Goal: Information Seeking & Learning: Check status

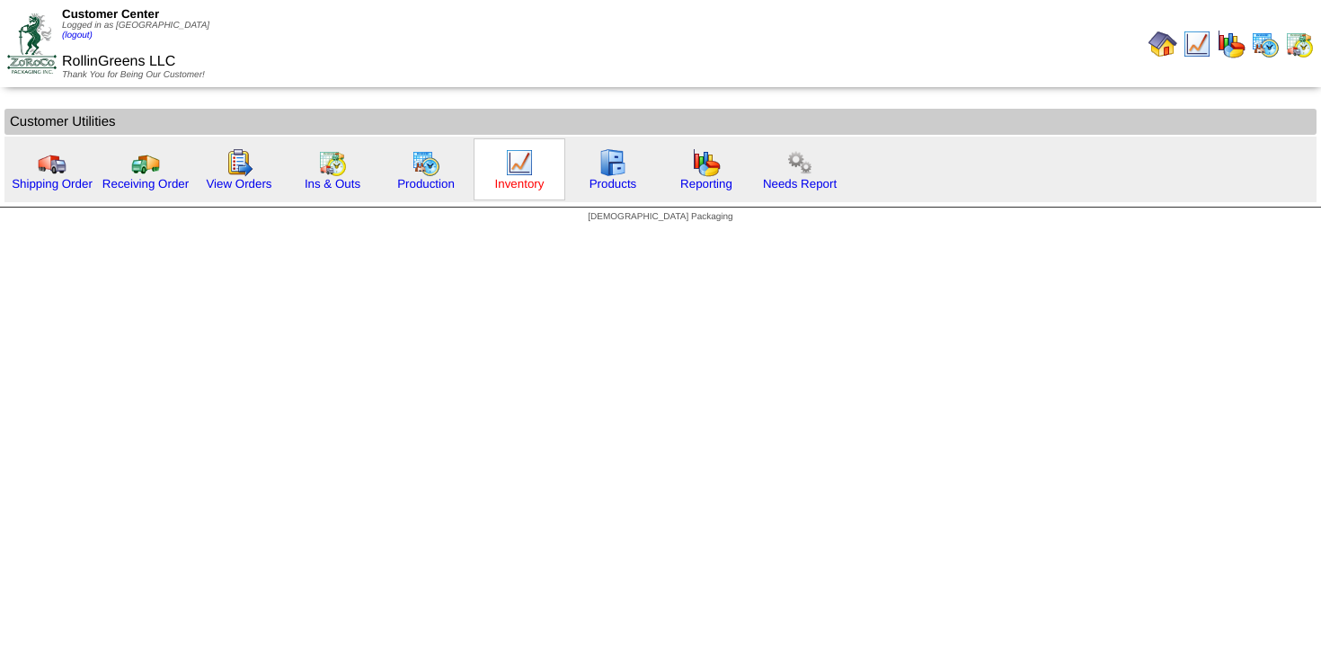
click at [541, 187] on link "Inventory" at bounding box center [519, 183] width 49 height 13
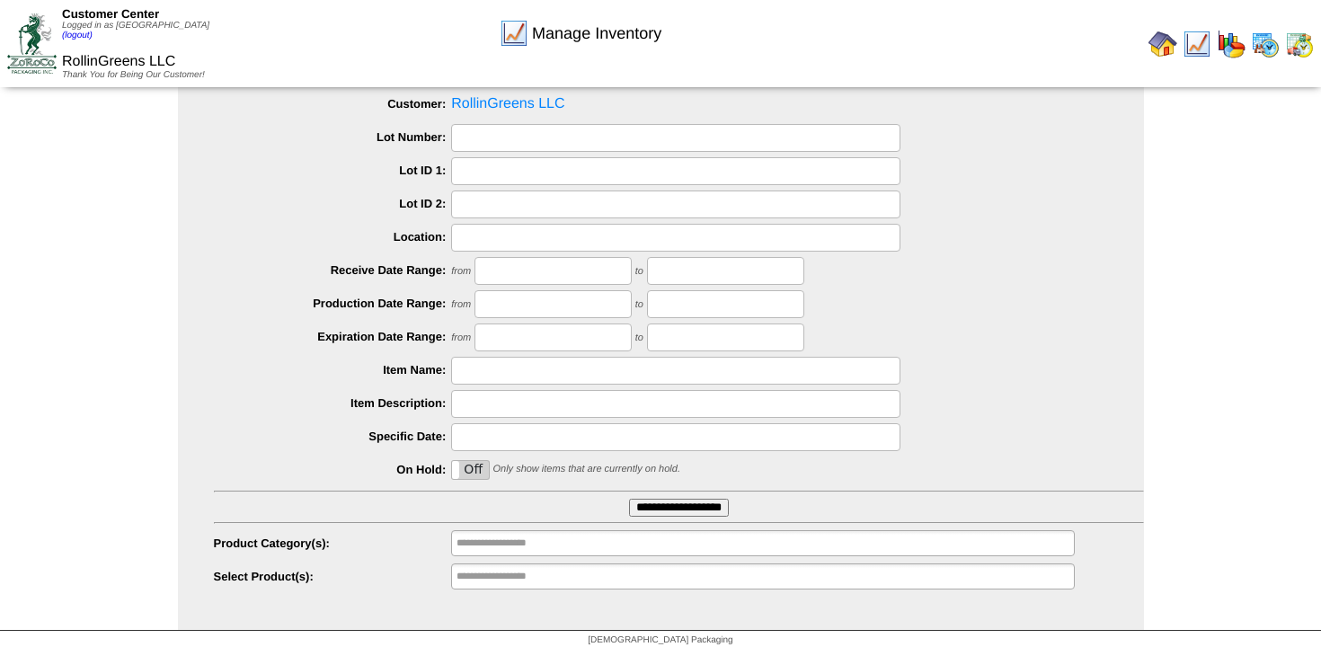
scroll to position [67, 0]
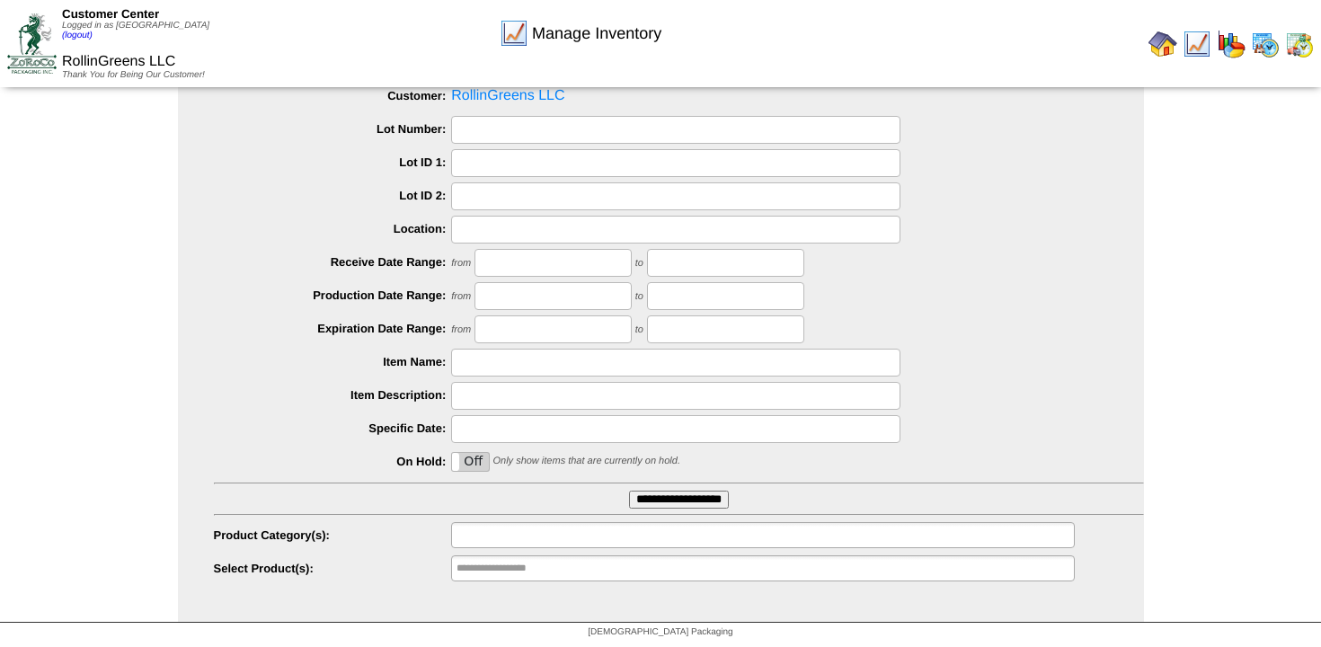
click at [523, 540] on input "text" at bounding box center [514, 535] width 115 height 22
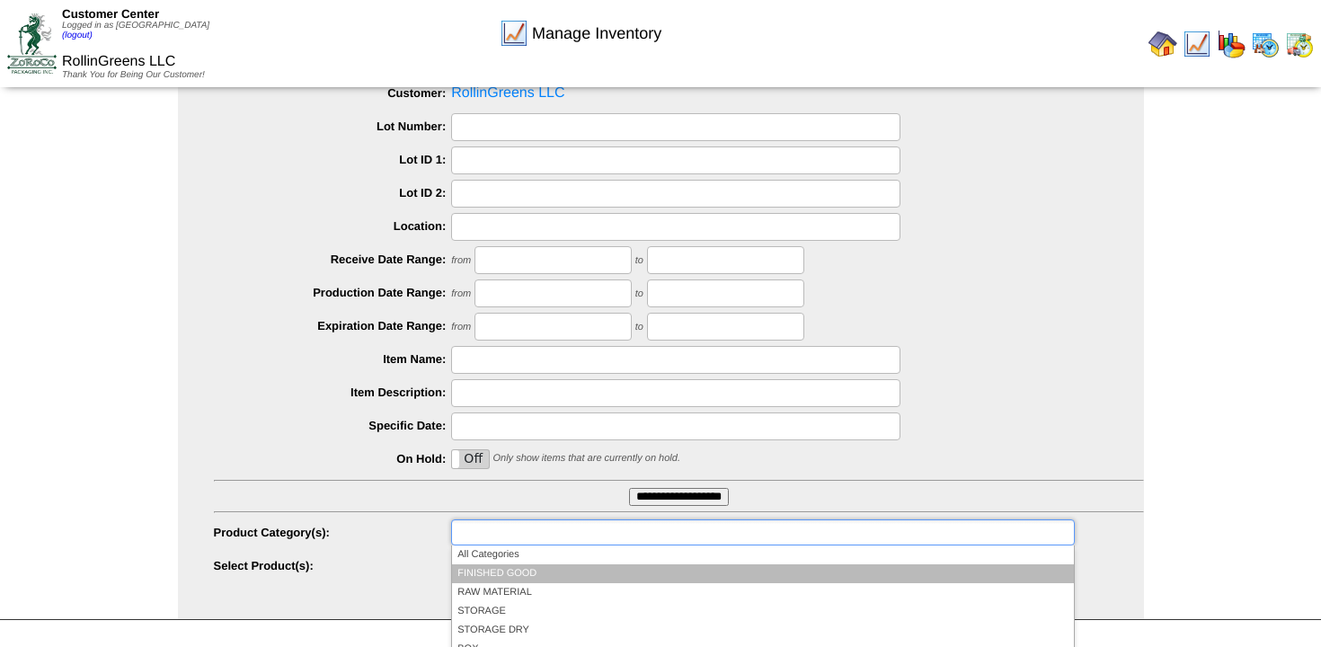
click at [525, 574] on li "FINISHED GOOD" at bounding box center [762, 573] width 621 height 19
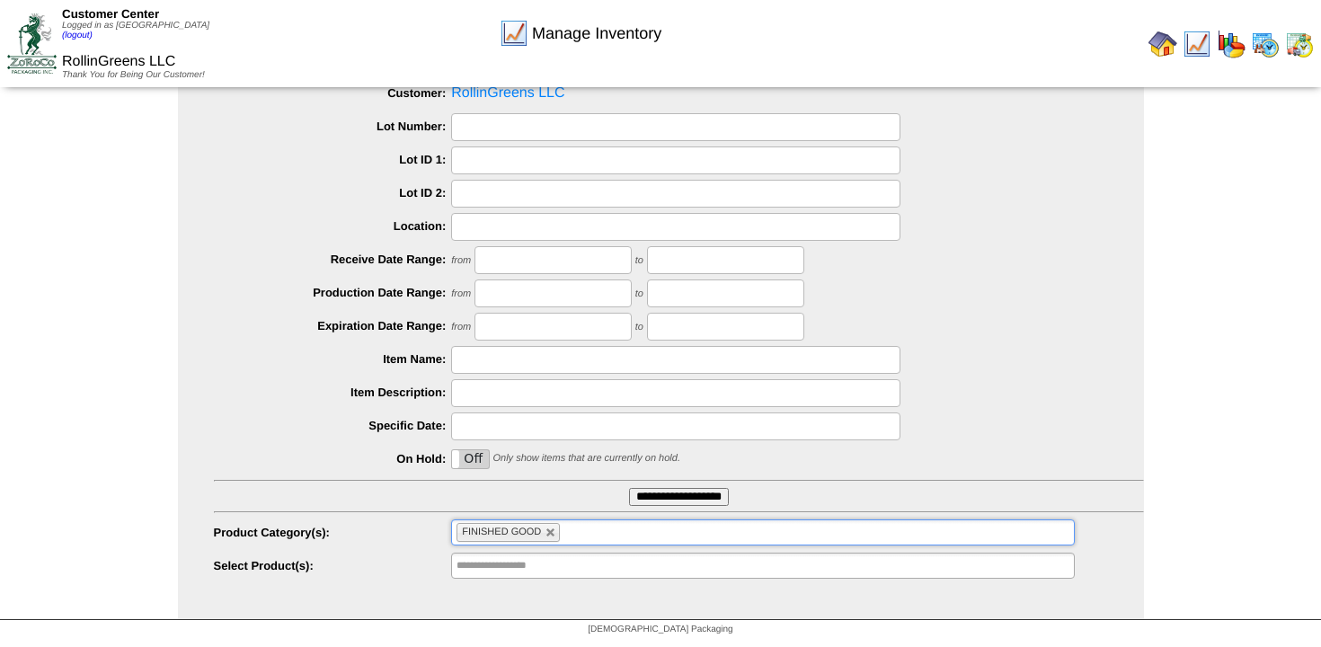
click at [673, 505] on input "**********" at bounding box center [679, 497] width 100 height 18
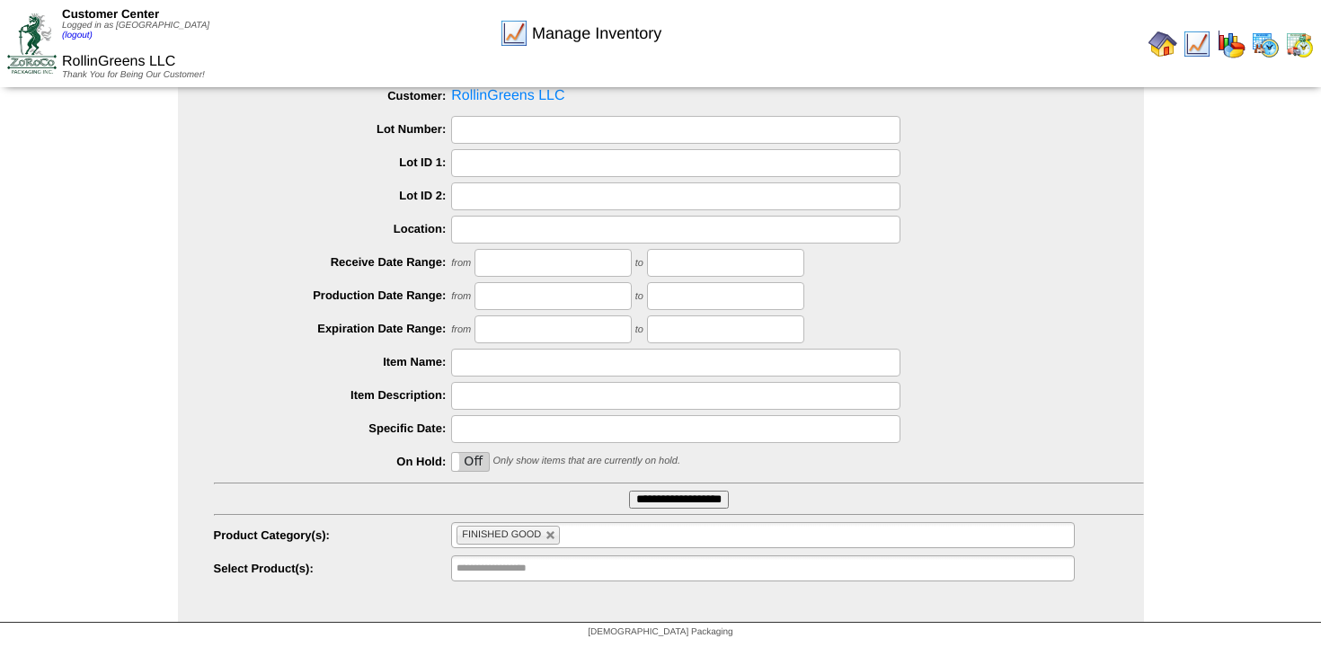
scroll to position [67, 0]
click at [681, 502] on input "**********" at bounding box center [679, 500] width 100 height 18
click at [1146, 42] on table at bounding box center [1231, 44] width 173 height 36
click at [1162, 42] on img at bounding box center [1163, 44] width 29 height 29
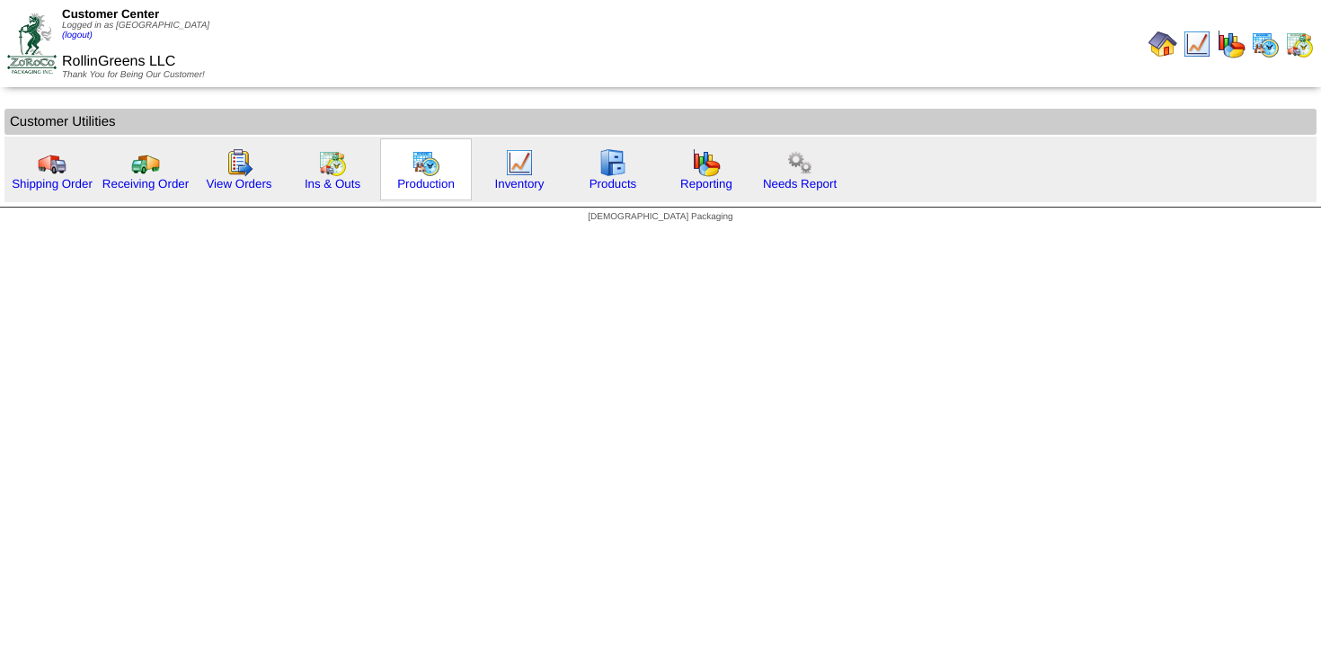
click at [426, 166] on img at bounding box center [426, 162] width 29 height 29
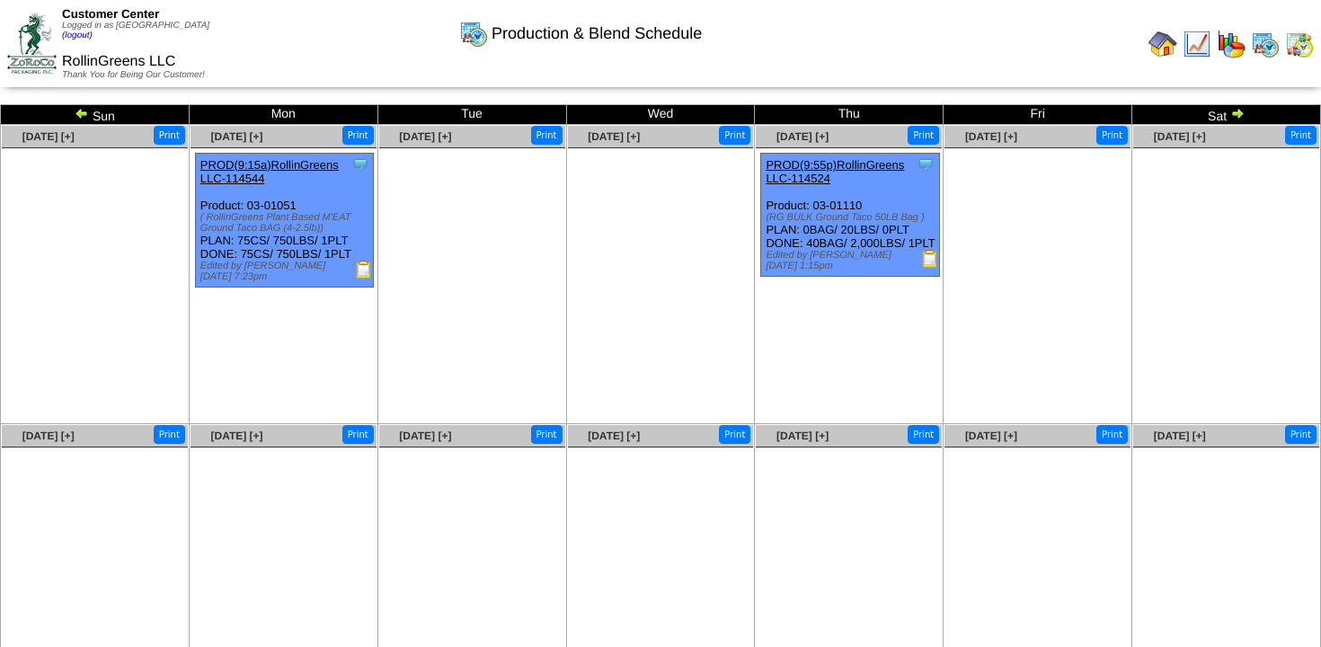
click at [1258, 101] on div at bounding box center [660, 52] width 1321 height 104
click at [1240, 110] on img at bounding box center [1238, 113] width 14 height 14
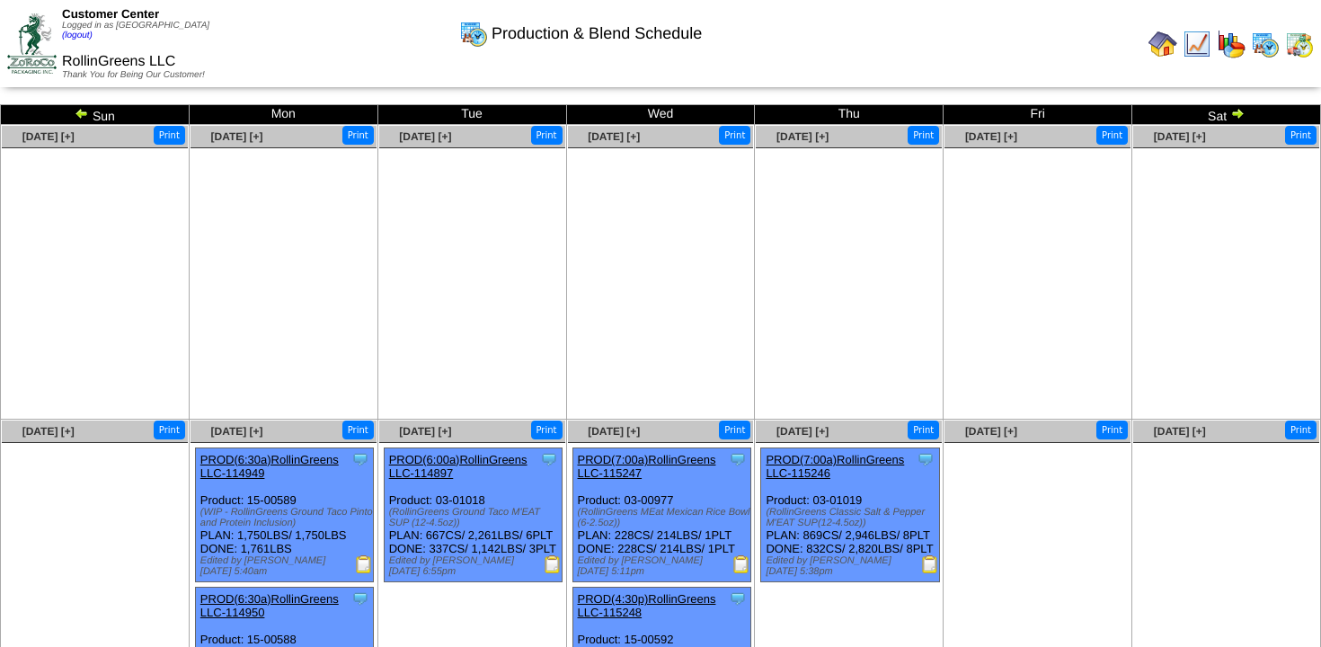
click at [1240, 114] on img at bounding box center [1238, 113] width 14 height 14
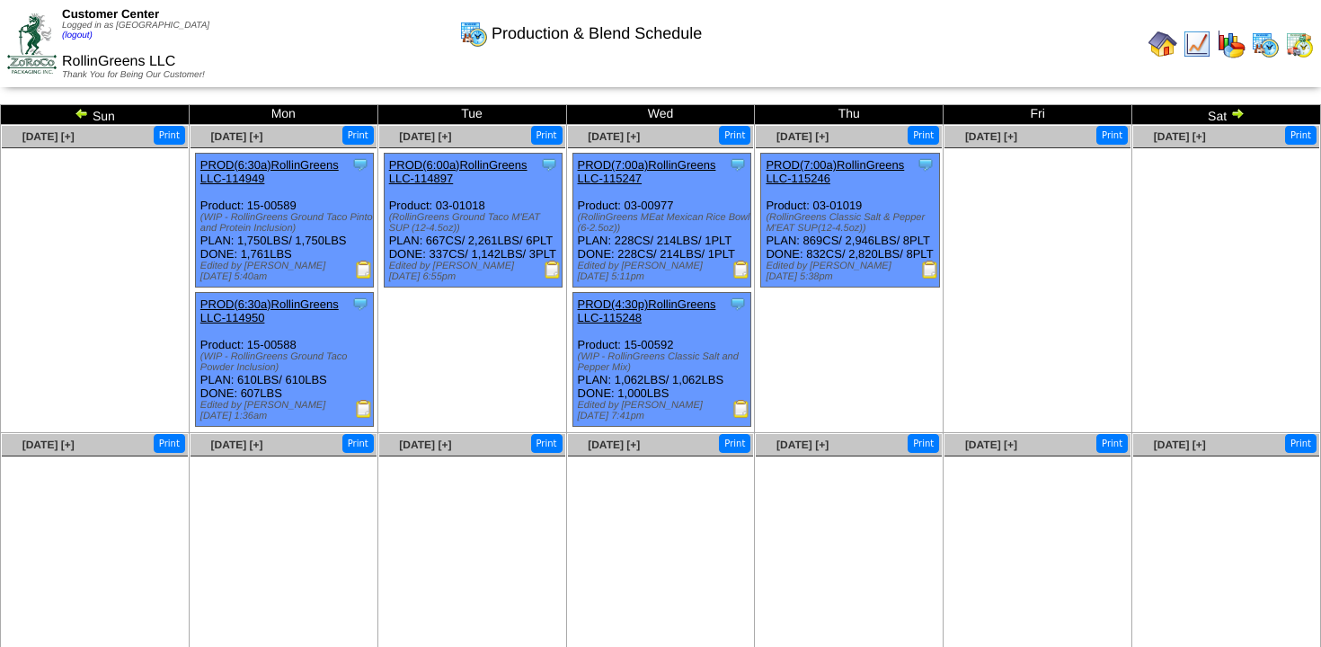
click at [1240, 114] on img at bounding box center [1238, 113] width 14 height 14
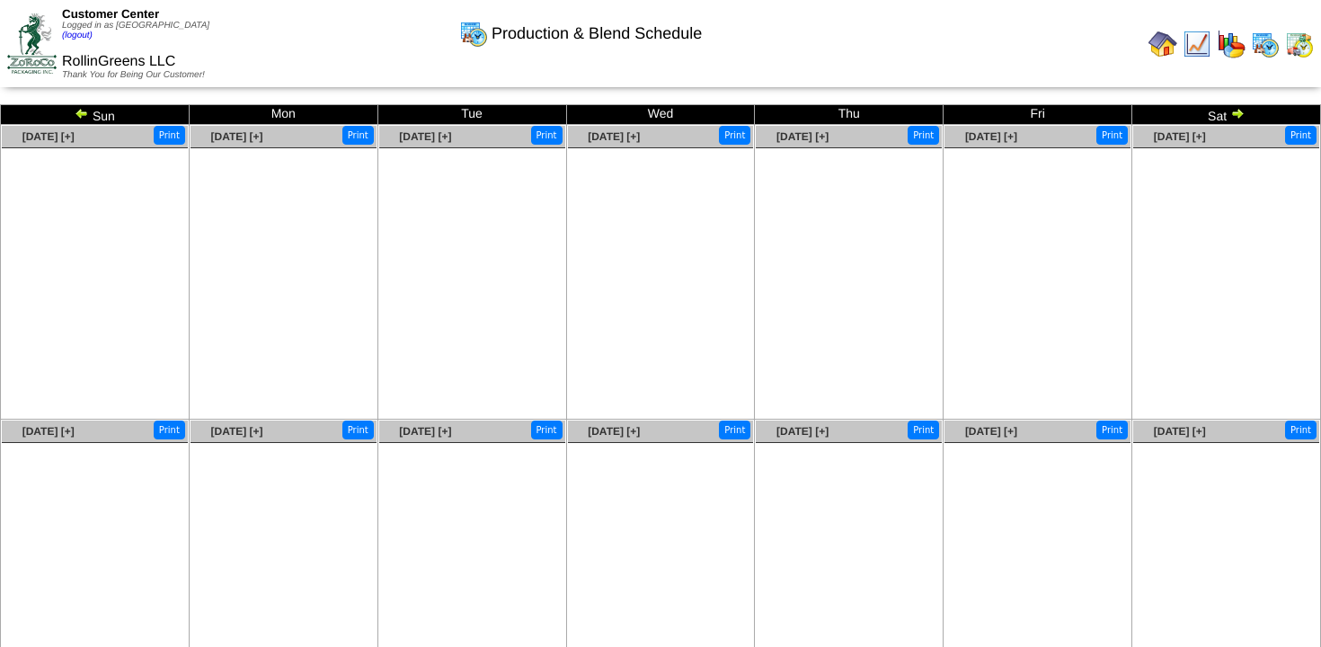
click at [1240, 114] on img at bounding box center [1238, 113] width 14 height 14
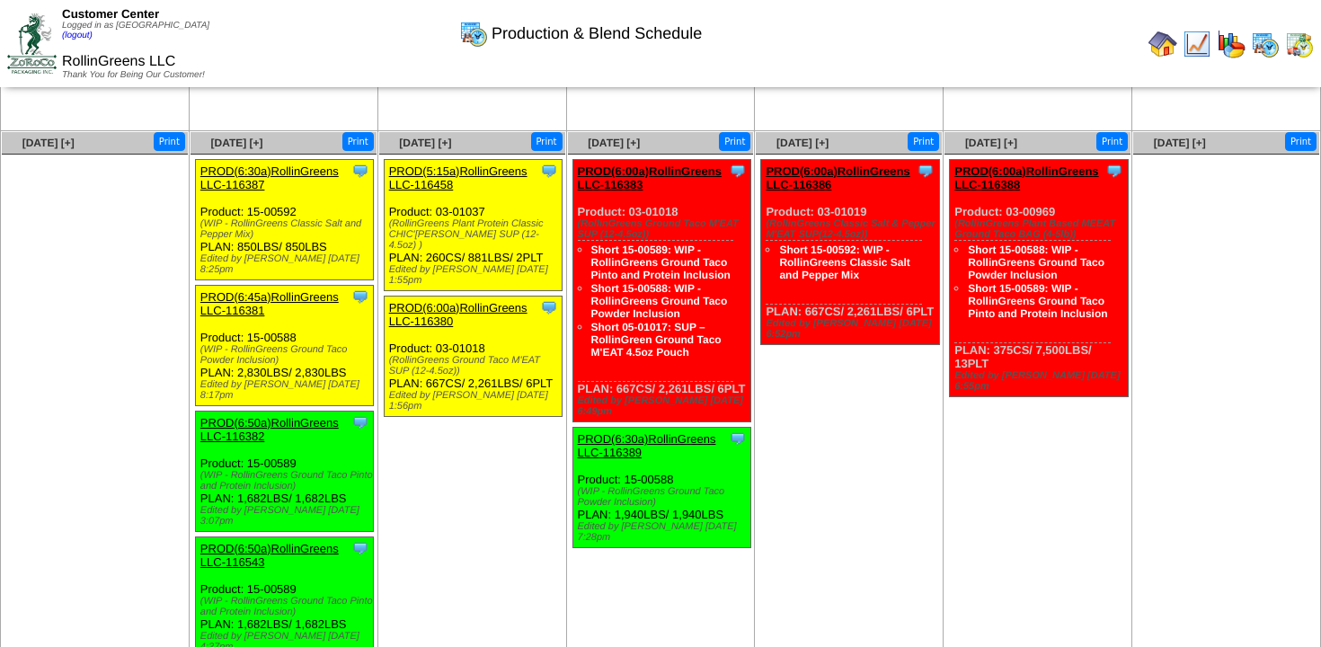
scroll to position [268, 0]
